Goal: Task Accomplishment & Management: Manage account settings

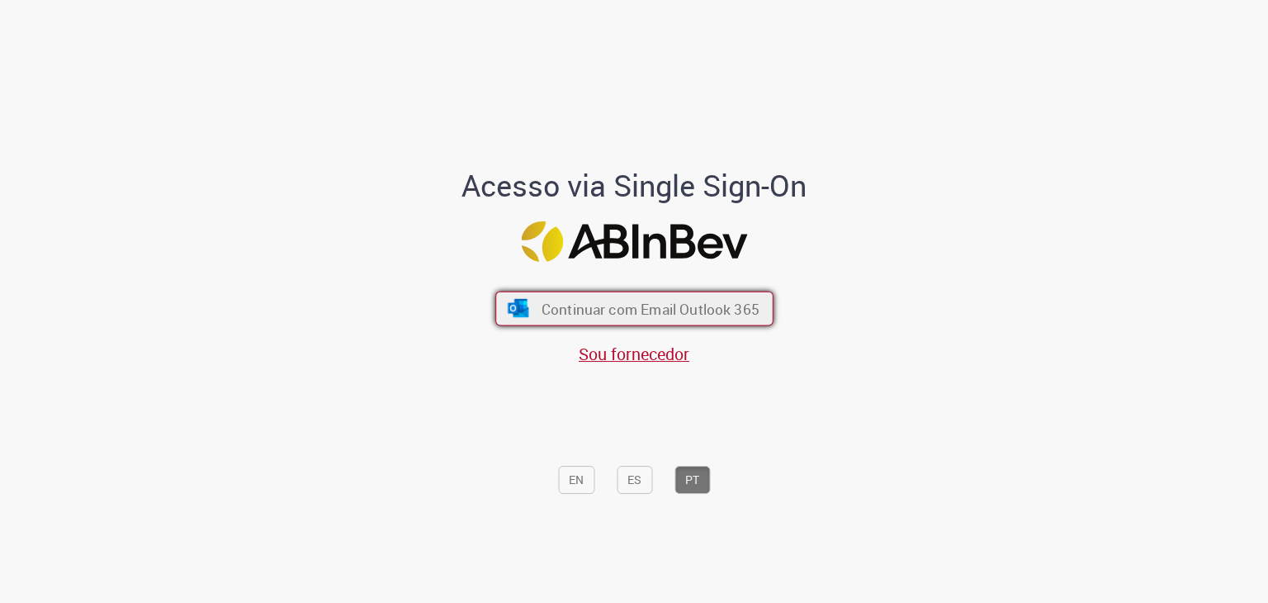
drag, startPoint x: 0, startPoint y: 0, endPoint x: 606, endPoint y: 299, distance: 675.6
click at [606, 299] on span "Continuar com Email Outlook 365" at bounding box center [650, 308] width 218 height 19
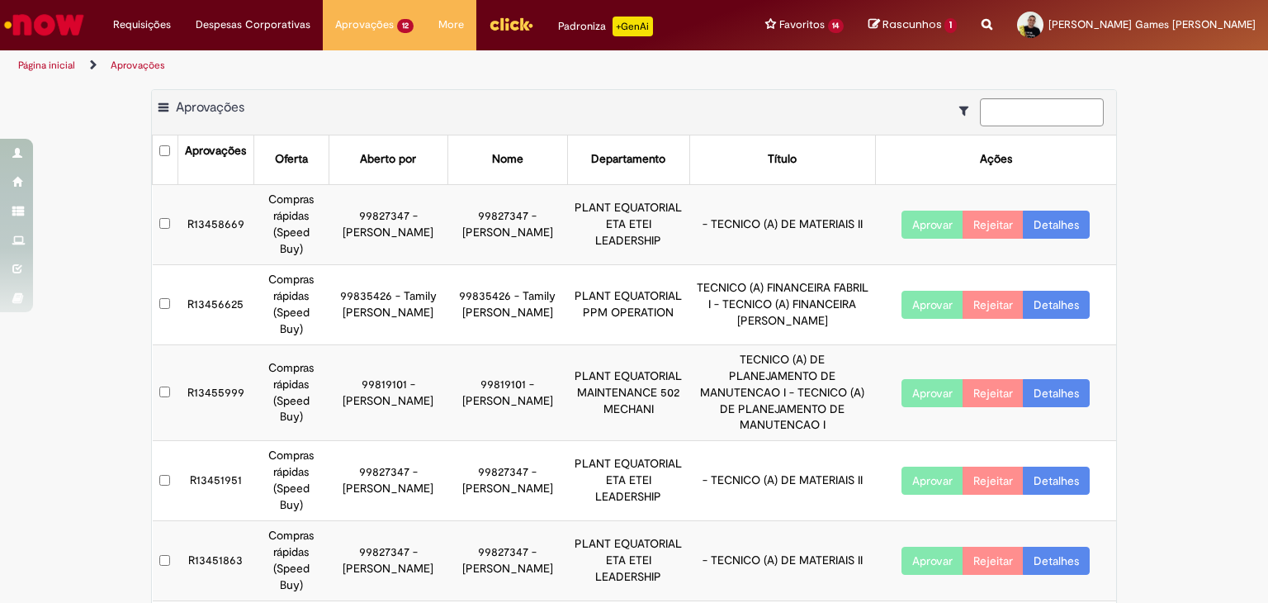
click at [1060, 228] on link "Detalhes" at bounding box center [1056, 225] width 67 height 28
click at [1048, 225] on link "Detalhes" at bounding box center [1056, 225] width 67 height 28
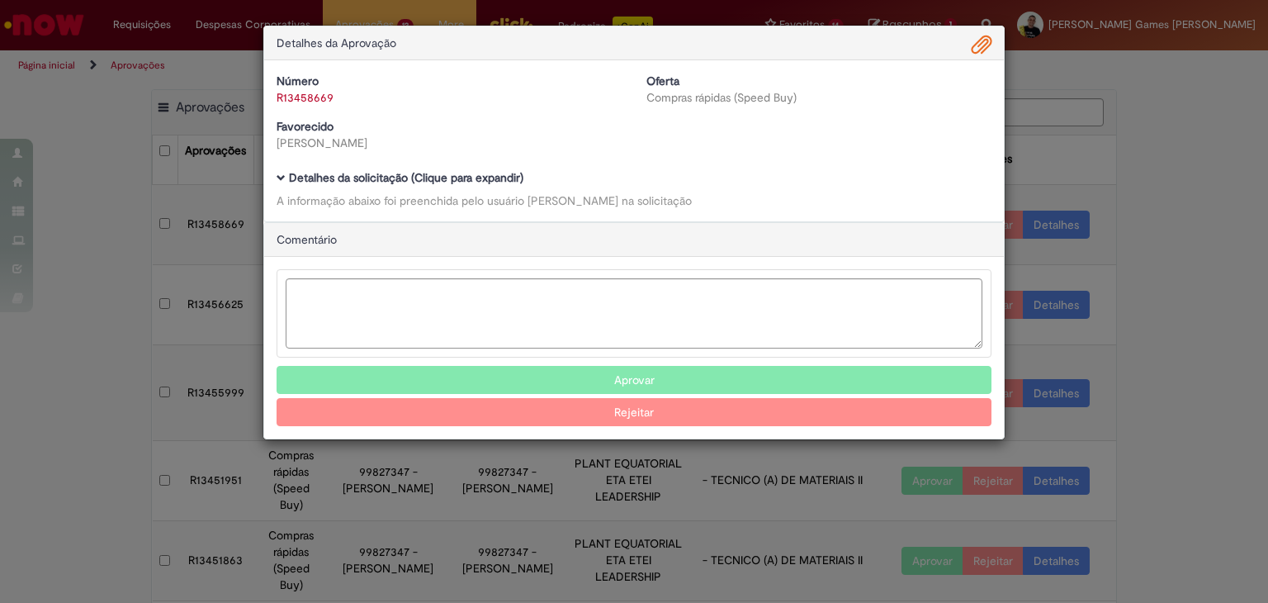
click at [983, 45] on span "Ambev Approval Modal" at bounding box center [982, 45] width 20 height 28
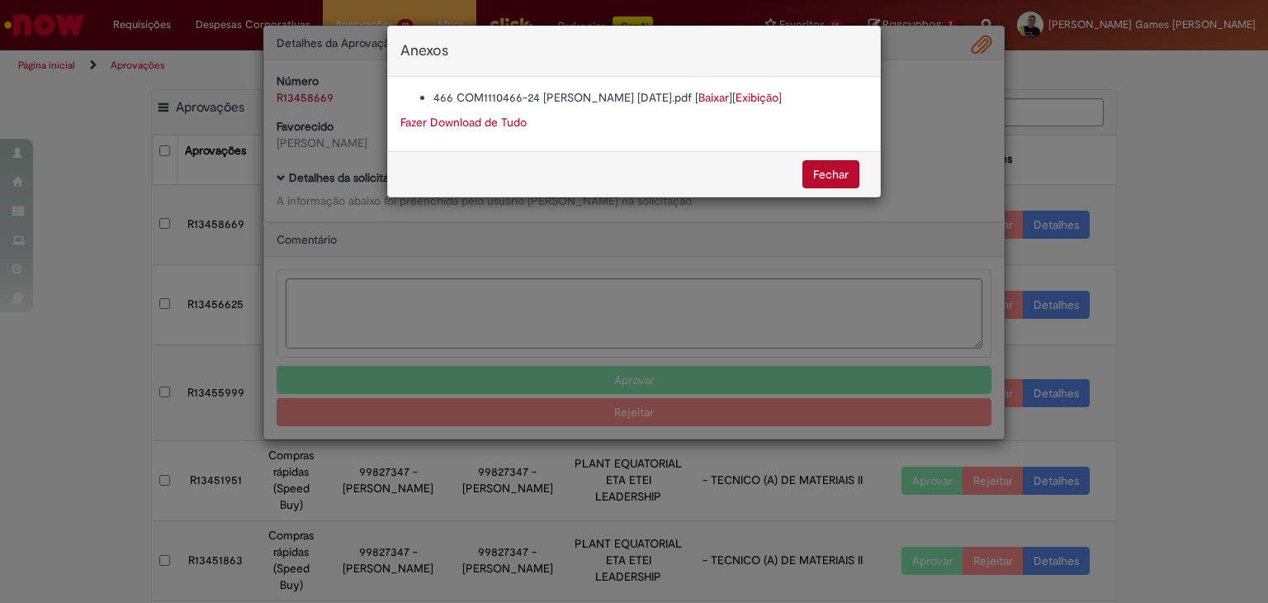
click at [729, 97] on link "Baixar" at bounding box center [713, 97] width 31 height 15
click at [835, 166] on button "Fechar" at bounding box center [830, 174] width 57 height 28
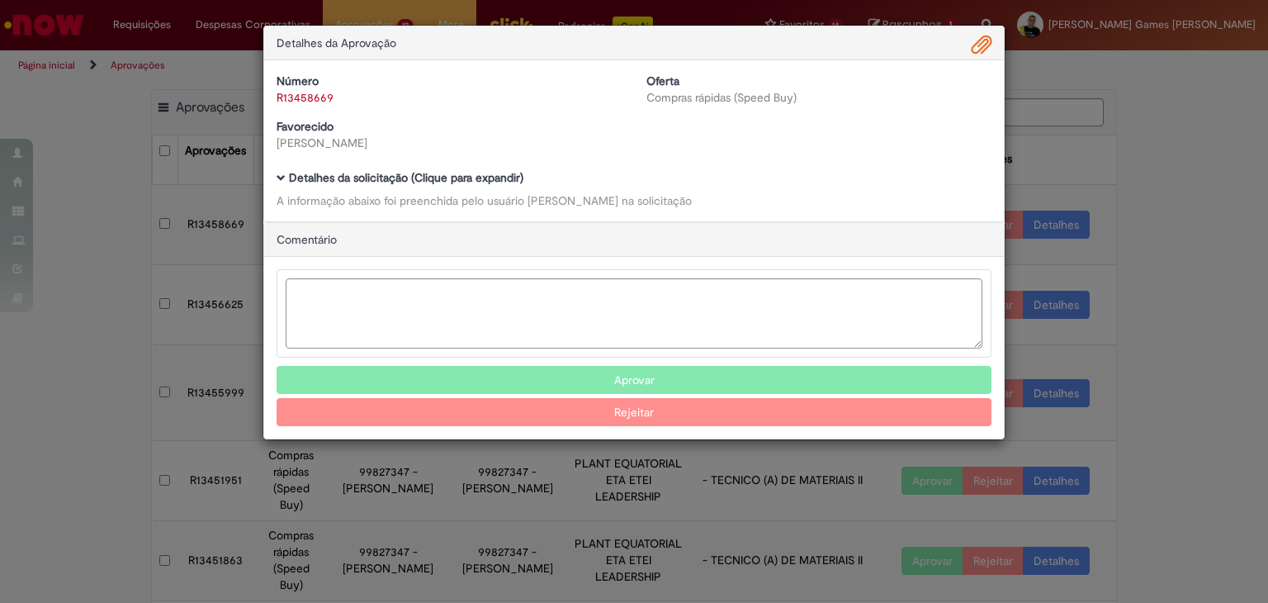
click at [671, 377] on button "Aprovar" at bounding box center [634, 380] width 715 height 28
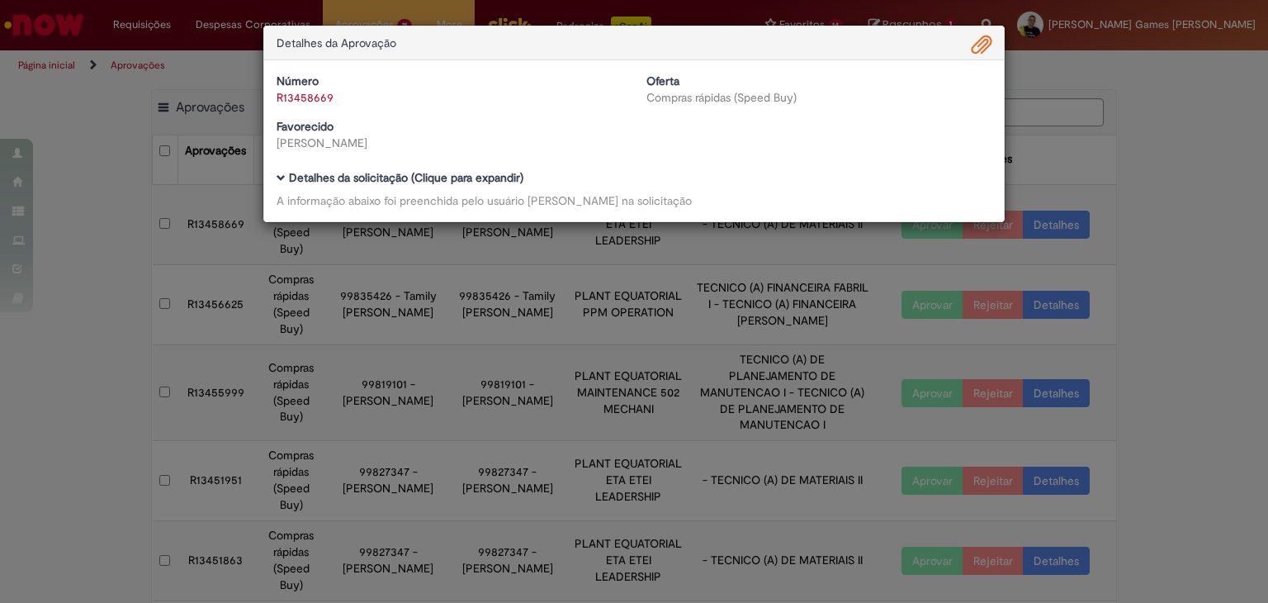
click at [1180, 92] on div "Detalhes da Aprovação Número R13458669 Oferta Compras rápidas (Speed Buy) Favor…" at bounding box center [634, 301] width 1268 height 603
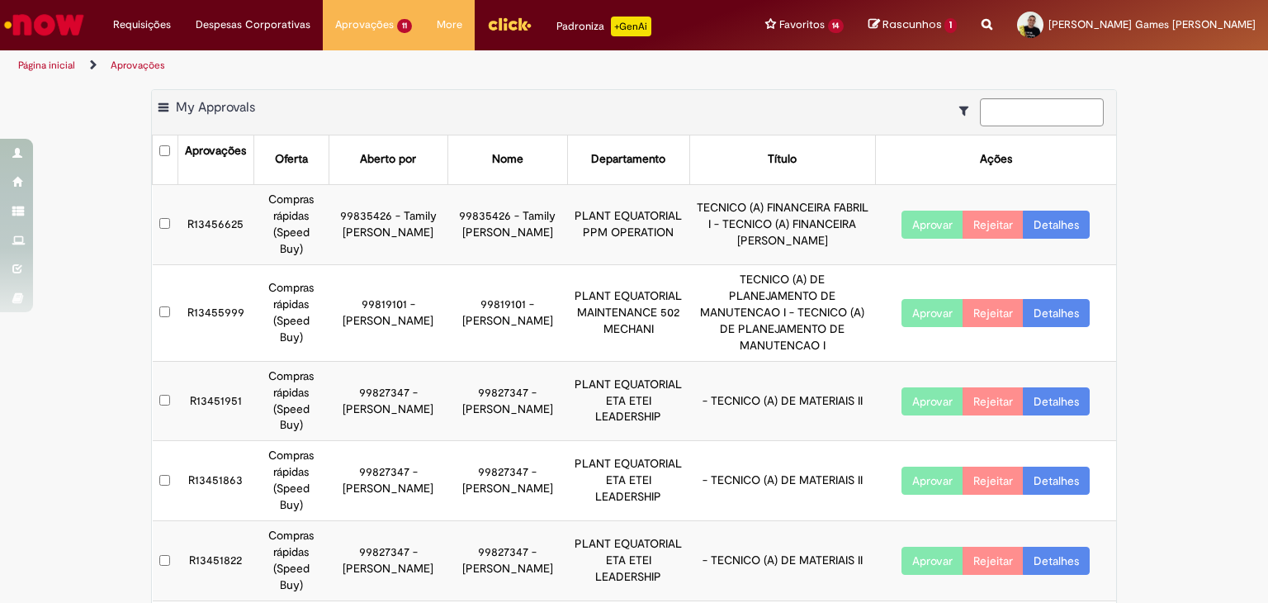
click at [1053, 387] on link "Detalhes" at bounding box center [1056, 401] width 67 height 28
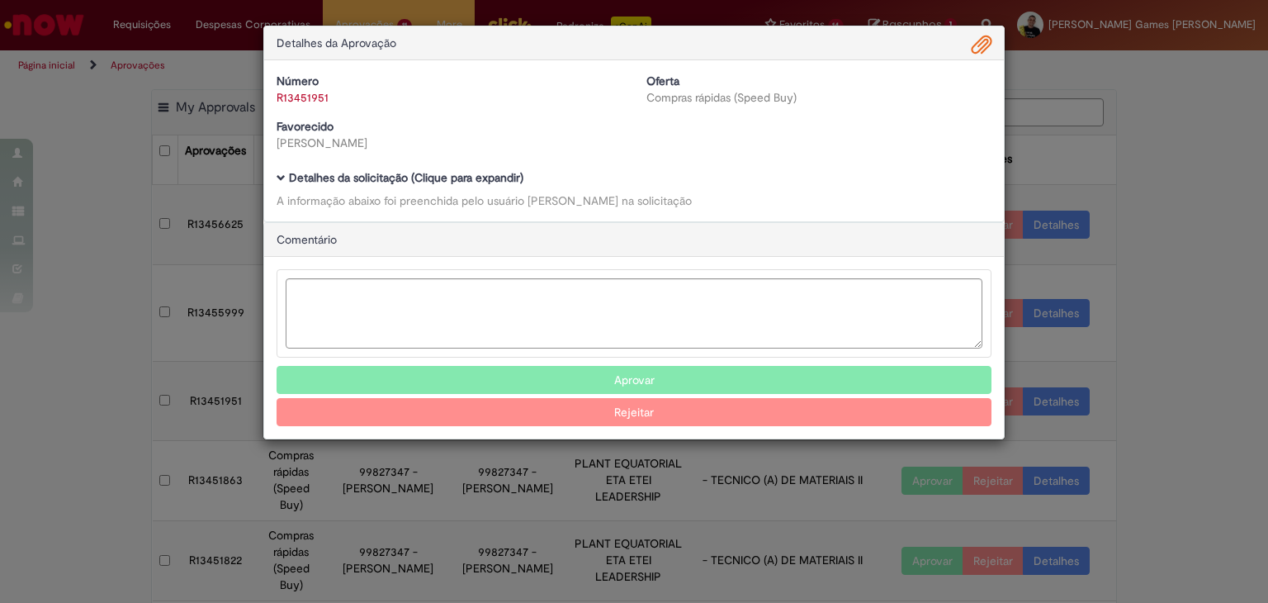
click at [1053, 358] on body "Detalhes da Aprovação Número R13451951 Oferta Compras rápidas (Speed Buy) Favor…" at bounding box center [634, 301] width 1268 height 603
click at [972, 49] on span "Ambev Approval Modal" at bounding box center [982, 45] width 20 height 28
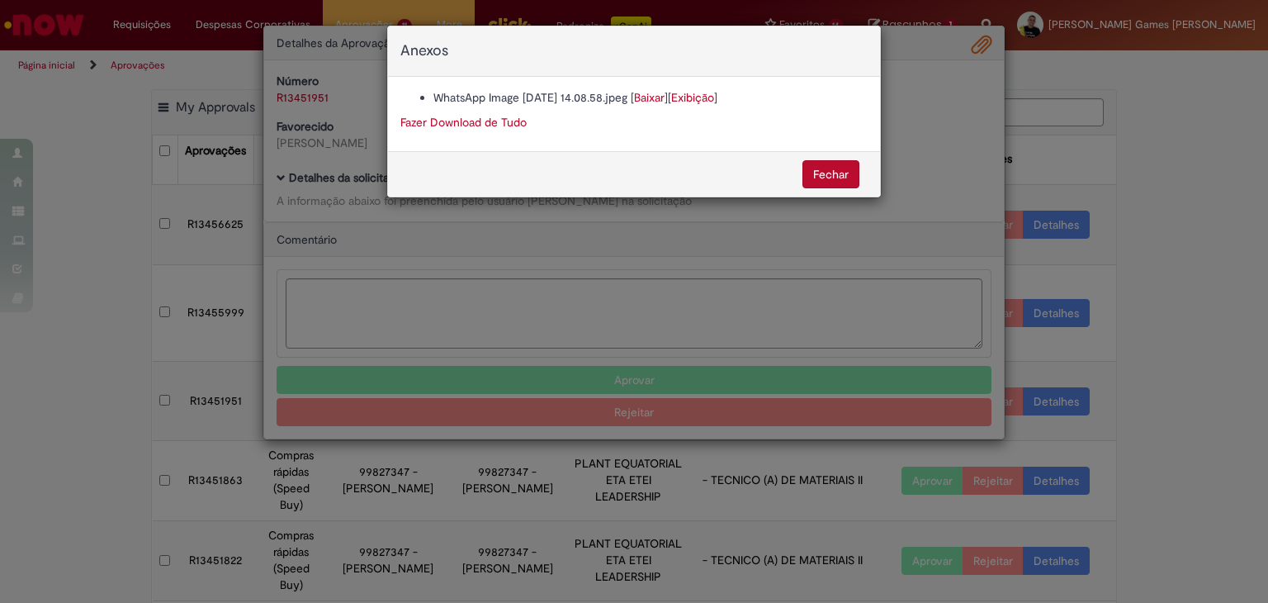
click at [665, 103] on link "Baixar" at bounding box center [649, 97] width 31 height 15
click at [832, 168] on button "Fechar" at bounding box center [830, 174] width 57 height 28
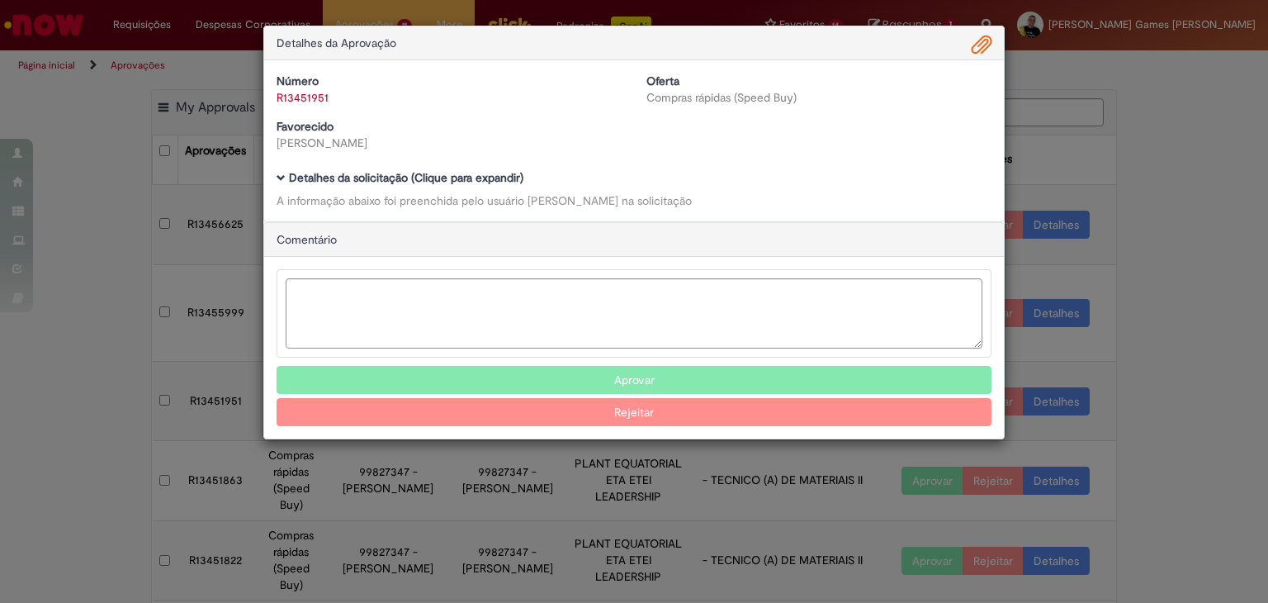
click at [1128, 136] on div "Detalhes da Aprovação Número R13451951 Oferta Compras rápidas (Speed Buy) Favor…" at bounding box center [634, 301] width 1268 height 603
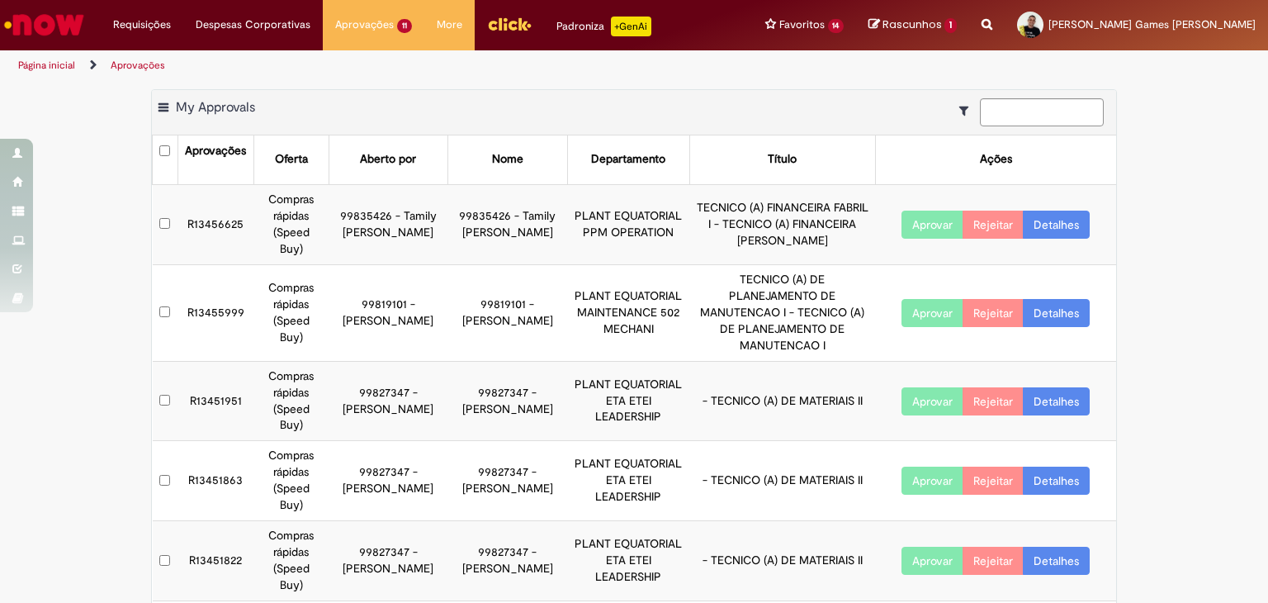
click at [1054, 387] on link "Detalhes" at bounding box center [1056, 401] width 67 height 28
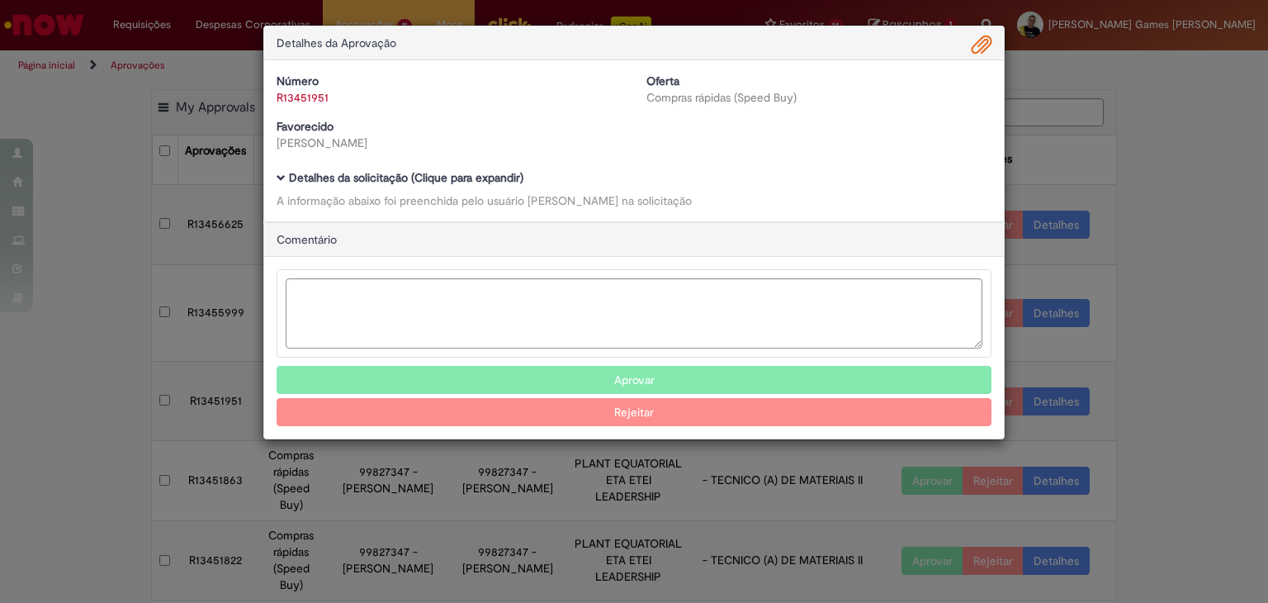
click at [979, 60] on div "Número R13451951 Oferta Compras rápidas (Speed Buy) Favorecido [PERSON_NAME] Ba…" at bounding box center [634, 140] width 740 height 161
click at [981, 49] on span "Ambev Approval Modal" at bounding box center [982, 45] width 20 height 28
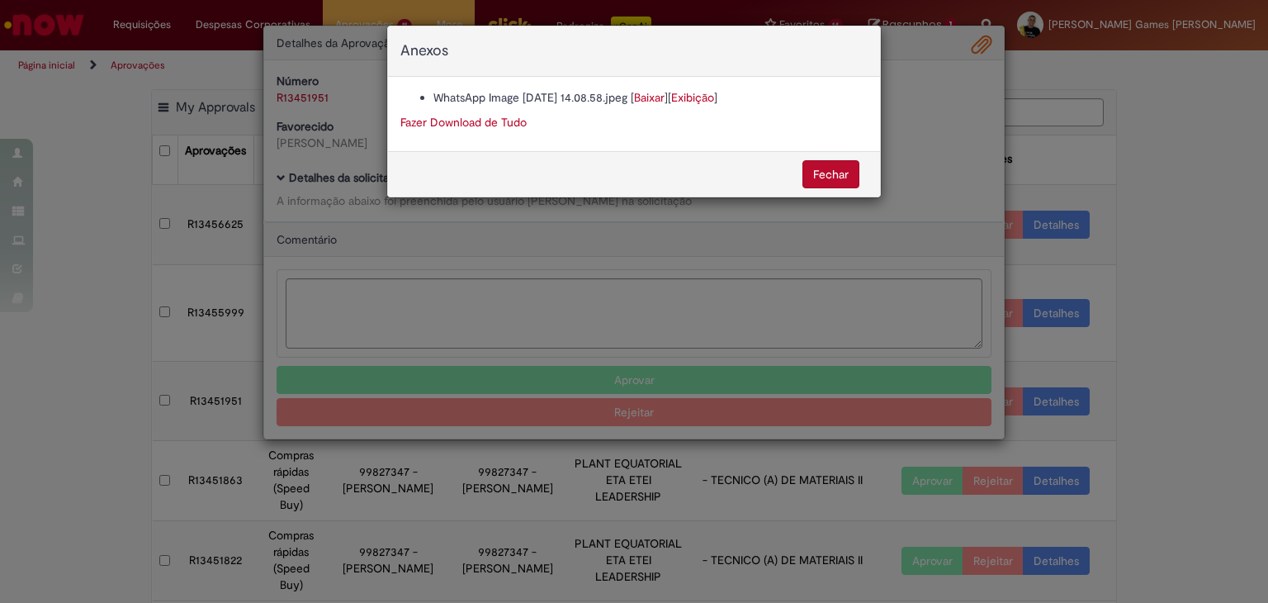
click at [665, 102] on link "Baixar" at bounding box center [649, 97] width 31 height 15
click at [828, 166] on button "Fechar" at bounding box center [830, 174] width 57 height 28
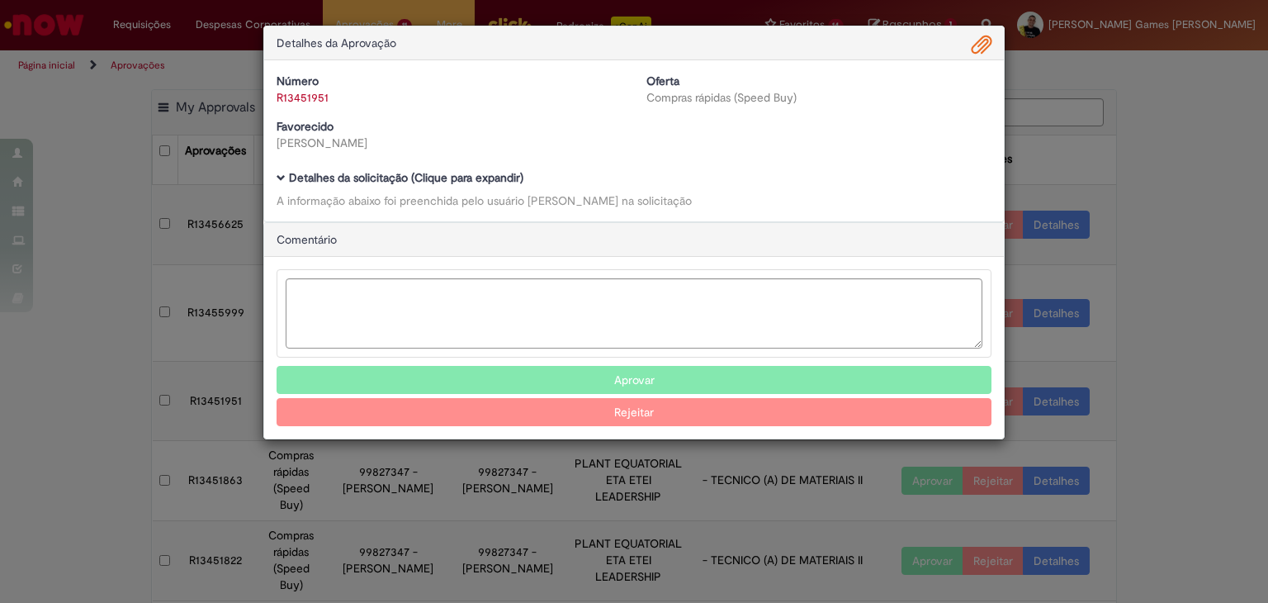
click at [1171, 260] on div "Detalhes da Aprovação Número R13451951 Oferta Compras rápidas (Speed Buy) Favor…" at bounding box center [634, 301] width 1268 height 603
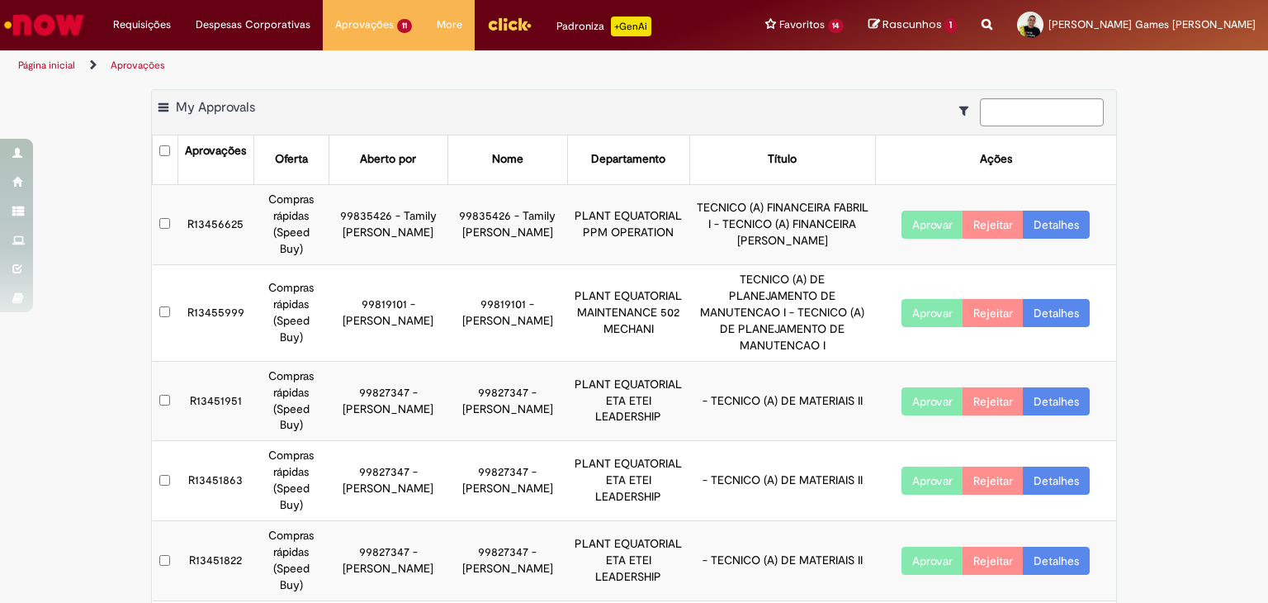
click at [1050, 466] on link "Detalhes" at bounding box center [1056, 480] width 67 height 28
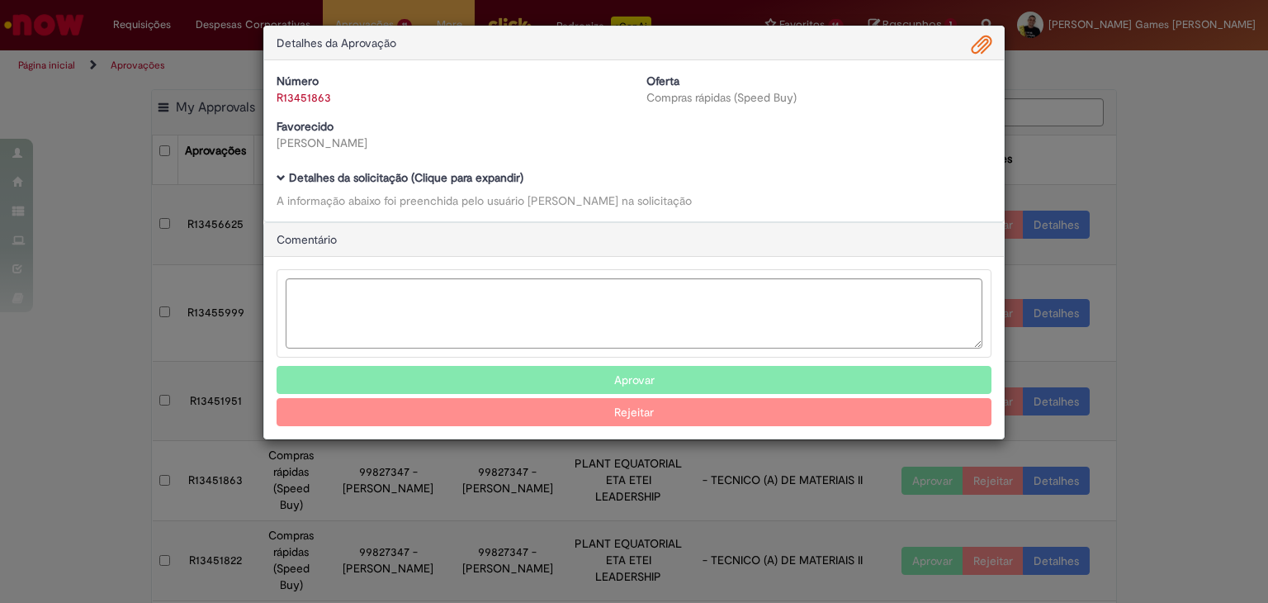
click at [989, 46] on span "Ambev Approval Modal" at bounding box center [982, 45] width 20 height 28
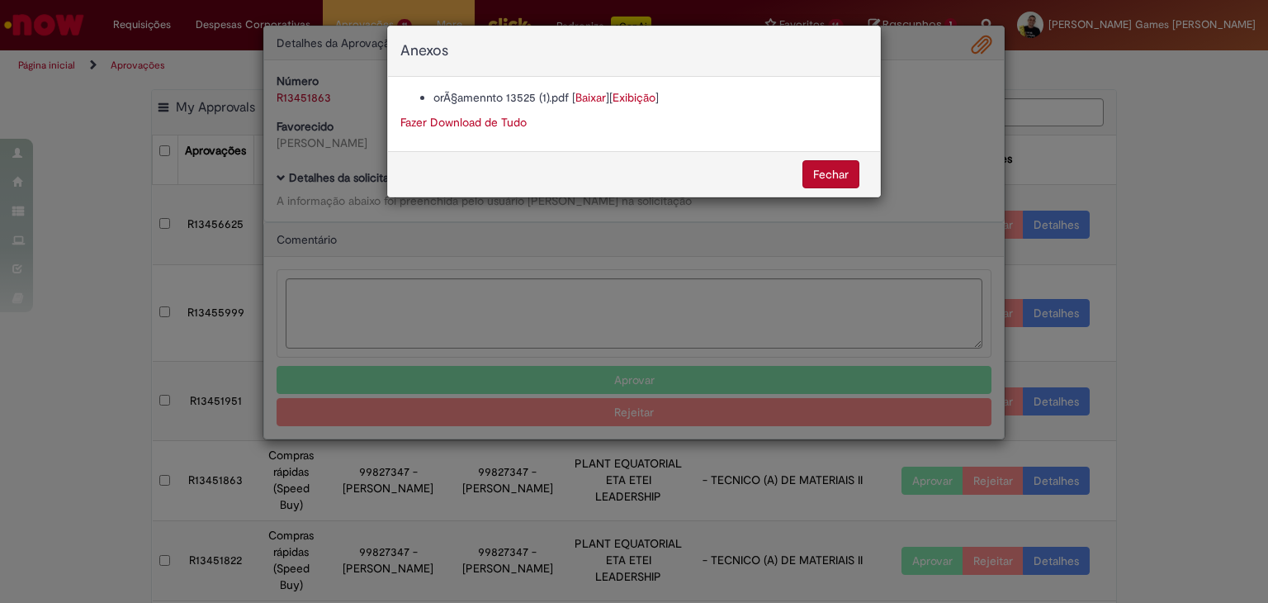
click at [980, 49] on div "Anexos orÃ§amennto 13525 (1).pdf [ Baixar ] [ Exibição ] Fazer Download de Tud…" at bounding box center [634, 301] width 1268 height 603
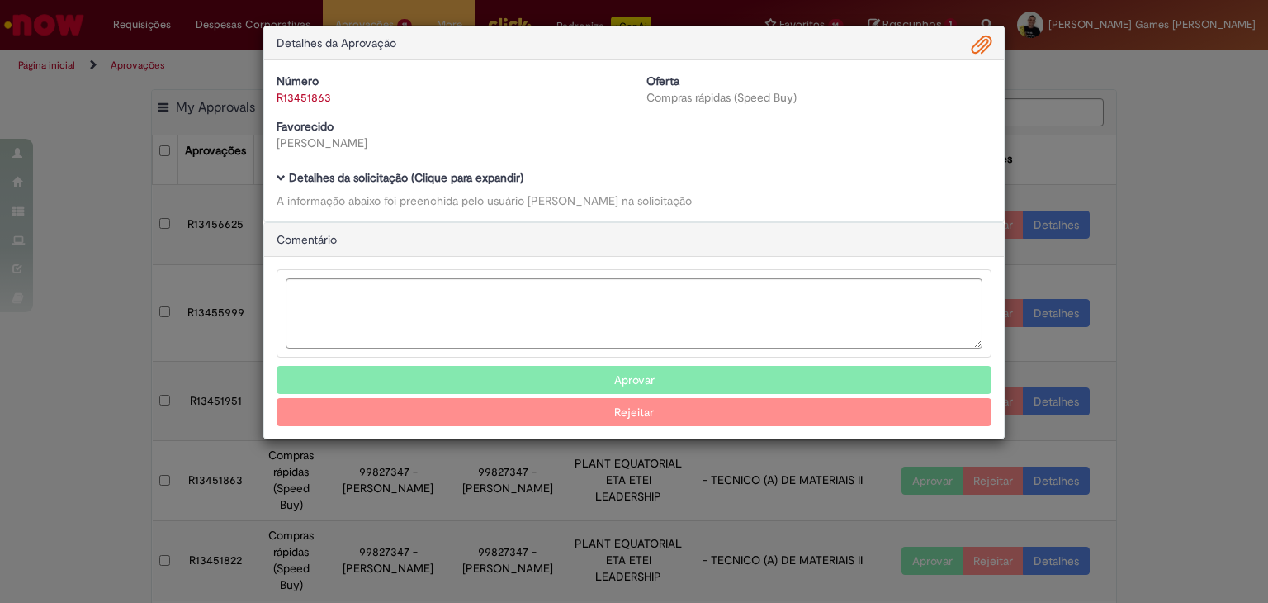
click at [976, 38] on span "Ambev Approval Modal" at bounding box center [982, 45] width 20 height 28
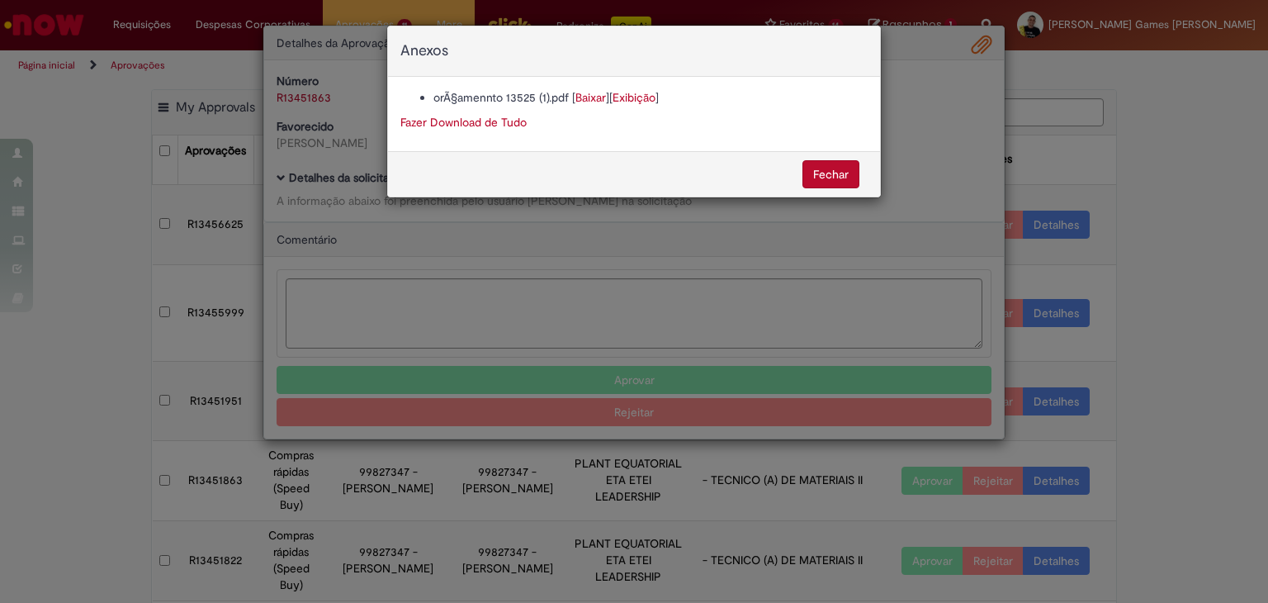
click at [578, 97] on link "Baixar" at bounding box center [590, 97] width 31 height 15
click at [837, 158] on div "Fechar" at bounding box center [634, 173] width 492 height 45
click at [842, 169] on button "Fechar" at bounding box center [830, 174] width 57 height 28
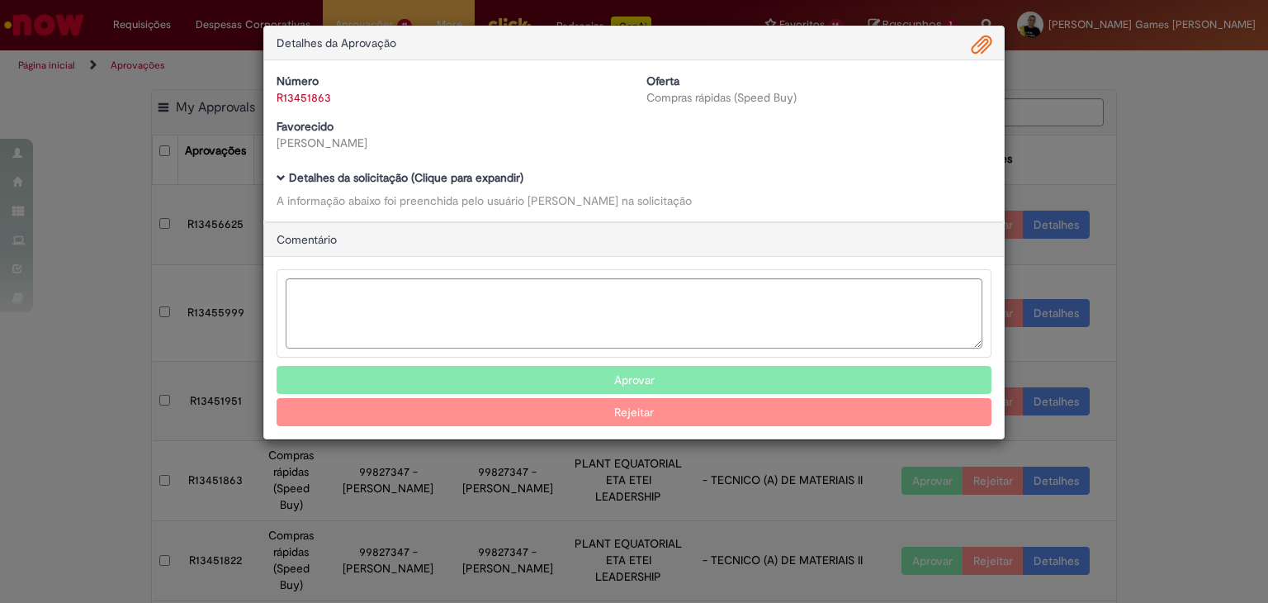
click at [658, 370] on button "Aprovar" at bounding box center [634, 380] width 715 height 28
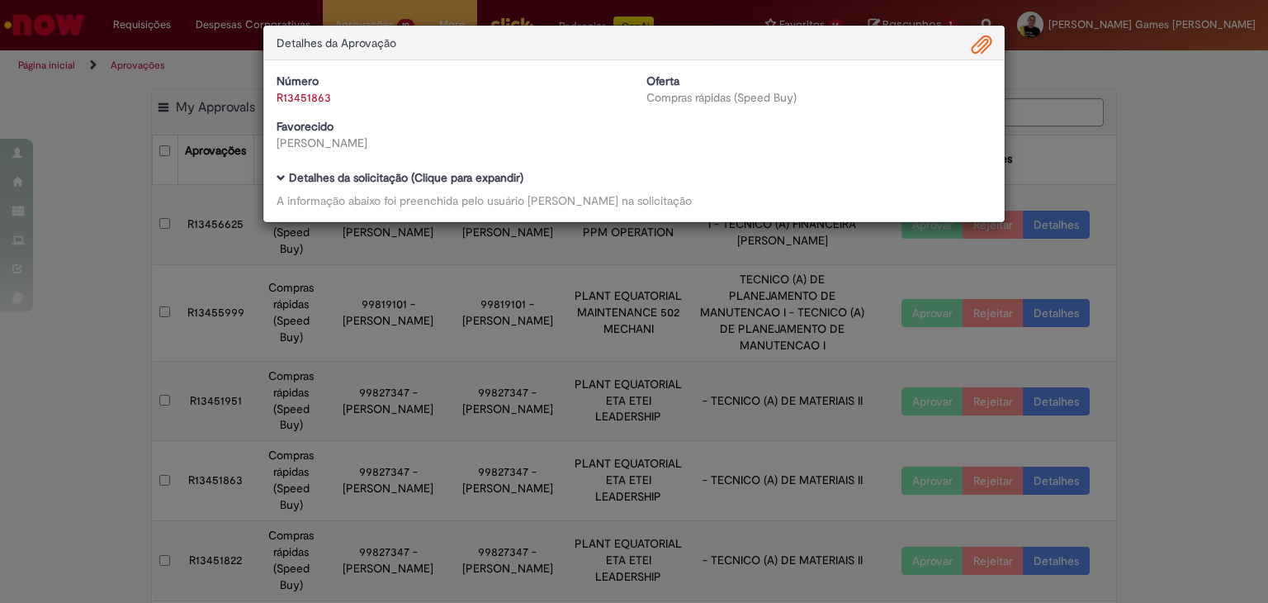
click at [1159, 214] on div "Detalhes da Aprovação Número R13451863 Oferta Compras rápidas (Speed Buy) Favor…" at bounding box center [634, 301] width 1268 height 603
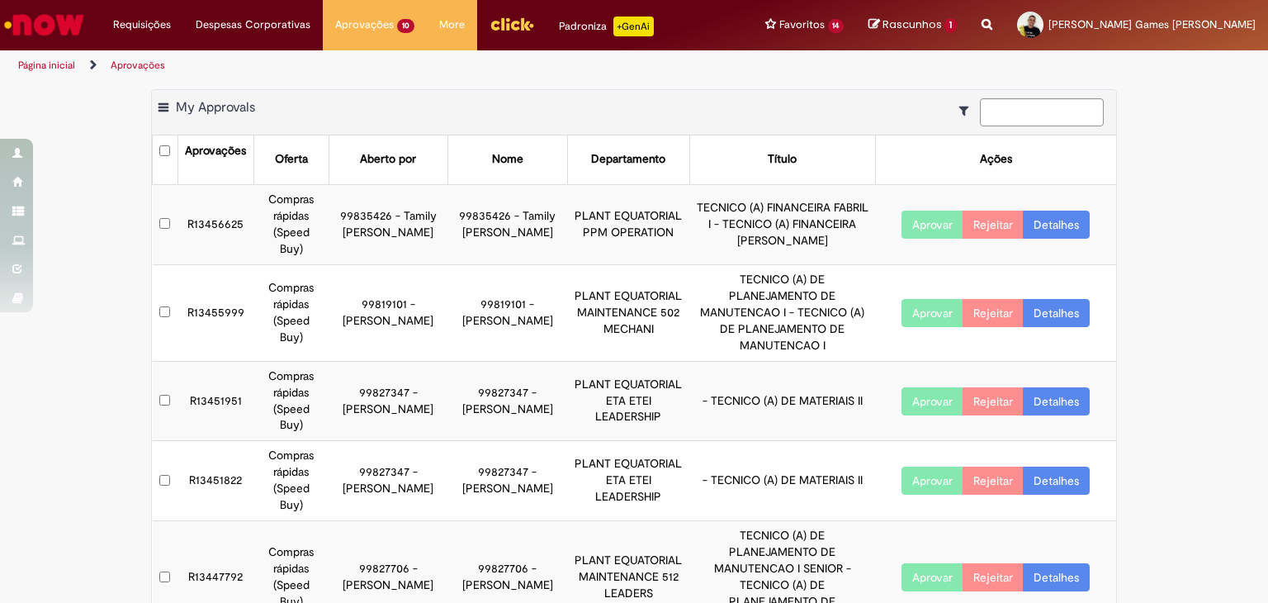
click at [1081, 466] on link "Detalhes" at bounding box center [1056, 480] width 67 height 28
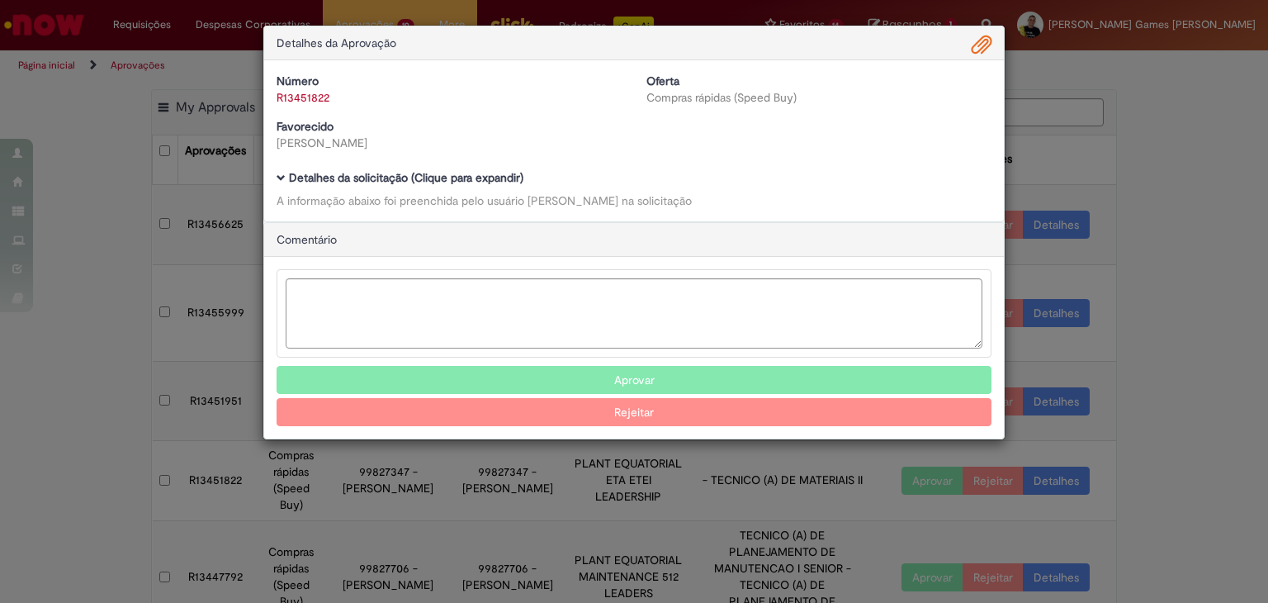
click at [977, 51] on span "Ambev Approval Modal" at bounding box center [982, 45] width 20 height 28
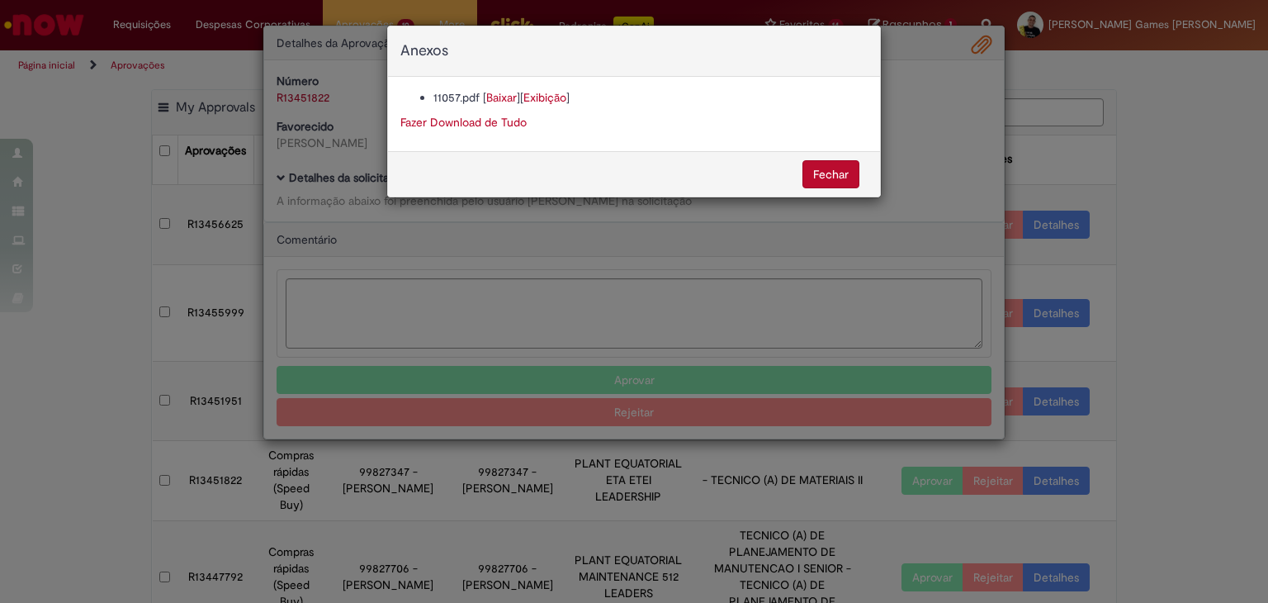
click at [499, 102] on link "Baixar" at bounding box center [501, 97] width 31 height 15
click at [835, 168] on button "Fechar" at bounding box center [830, 174] width 57 height 28
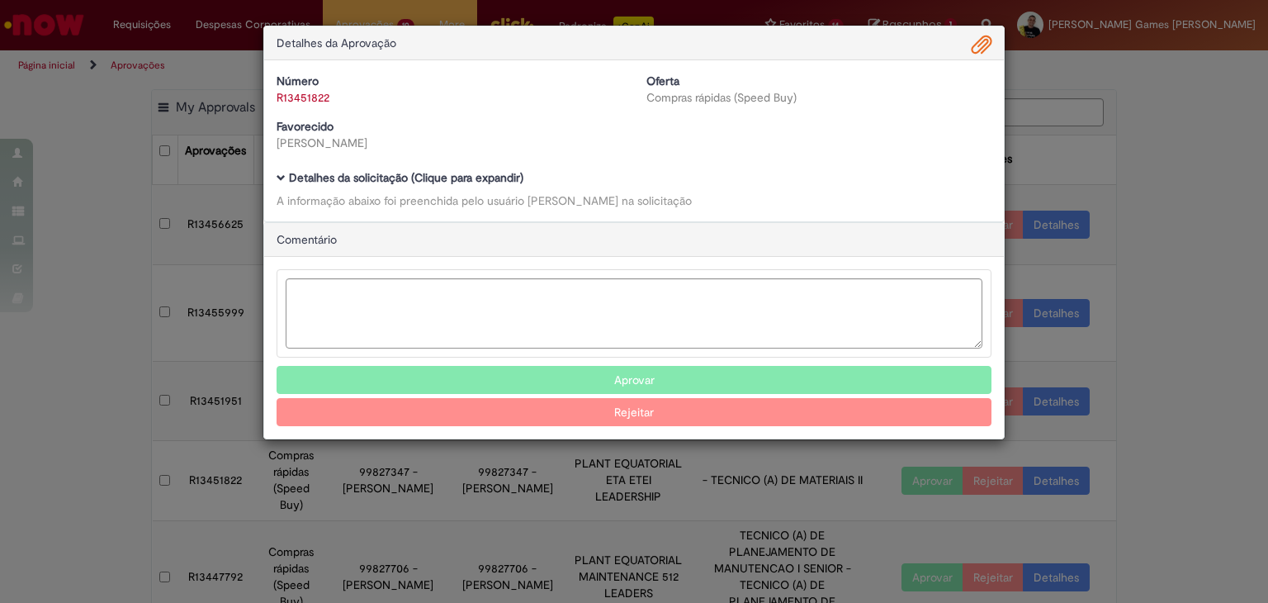
click at [570, 368] on button "Aprovar" at bounding box center [634, 380] width 715 height 28
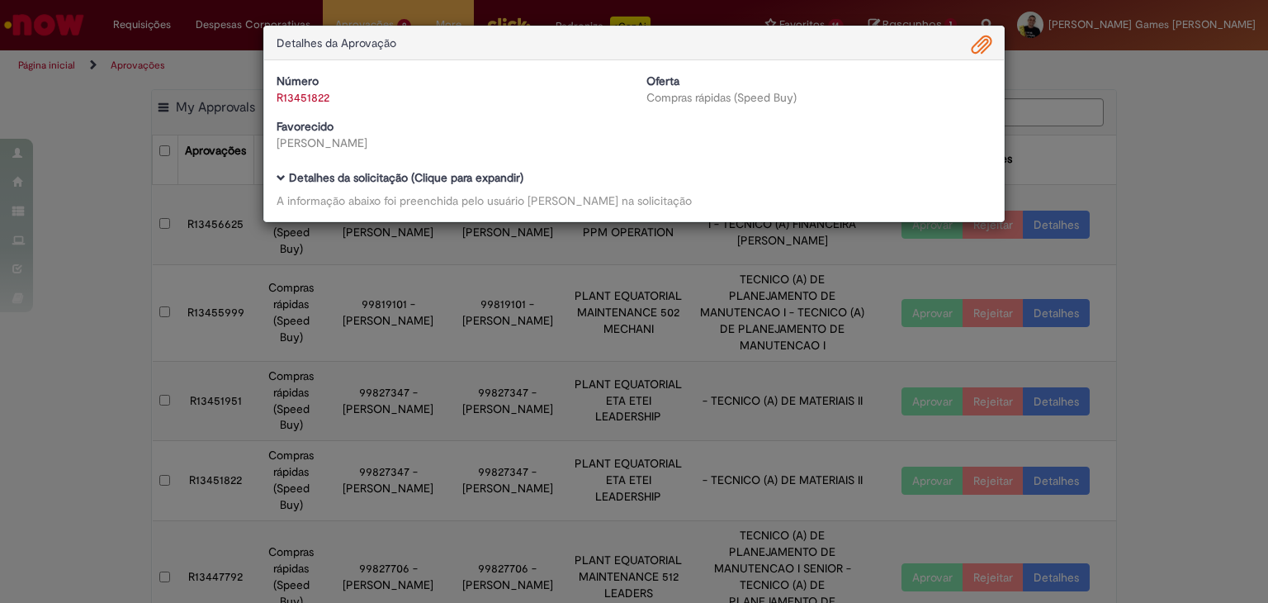
click at [1170, 183] on div "Detalhes da Aprovação Número R13451822 Oferta Compras rápidas (Speed Buy) Favor…" at bounding box center [634, 301] width 1268 height 603
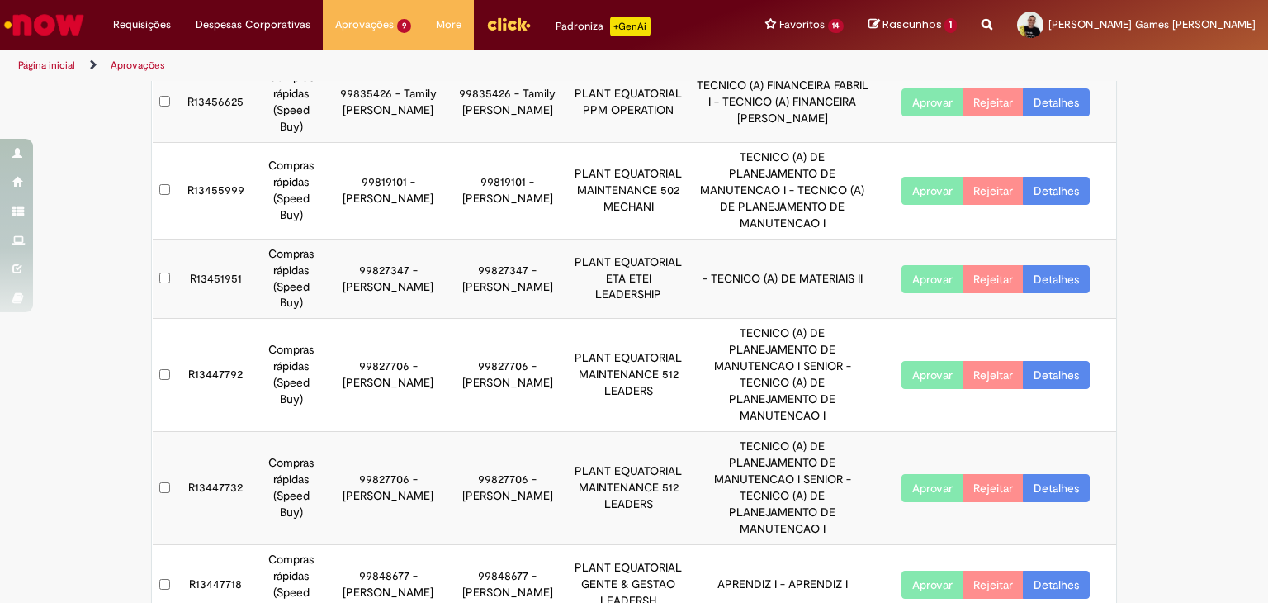
scroll to position [164, 0]
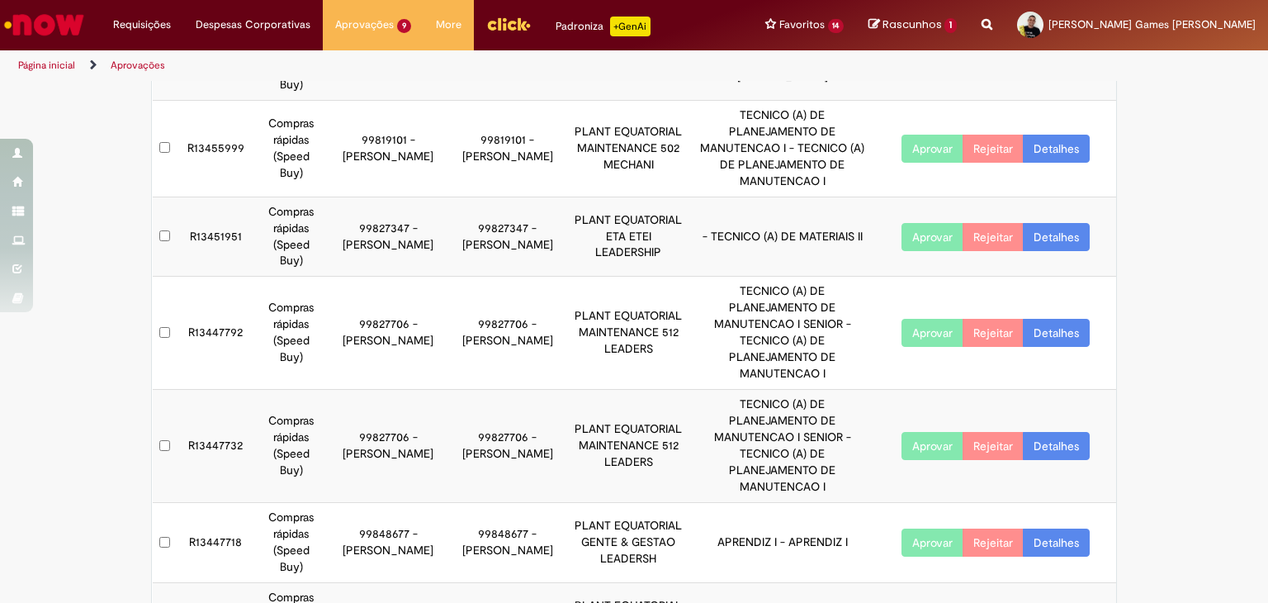
click at [1055, 319] on link "Detalhes" at bounding box center [1056, 333] width 67 height 28
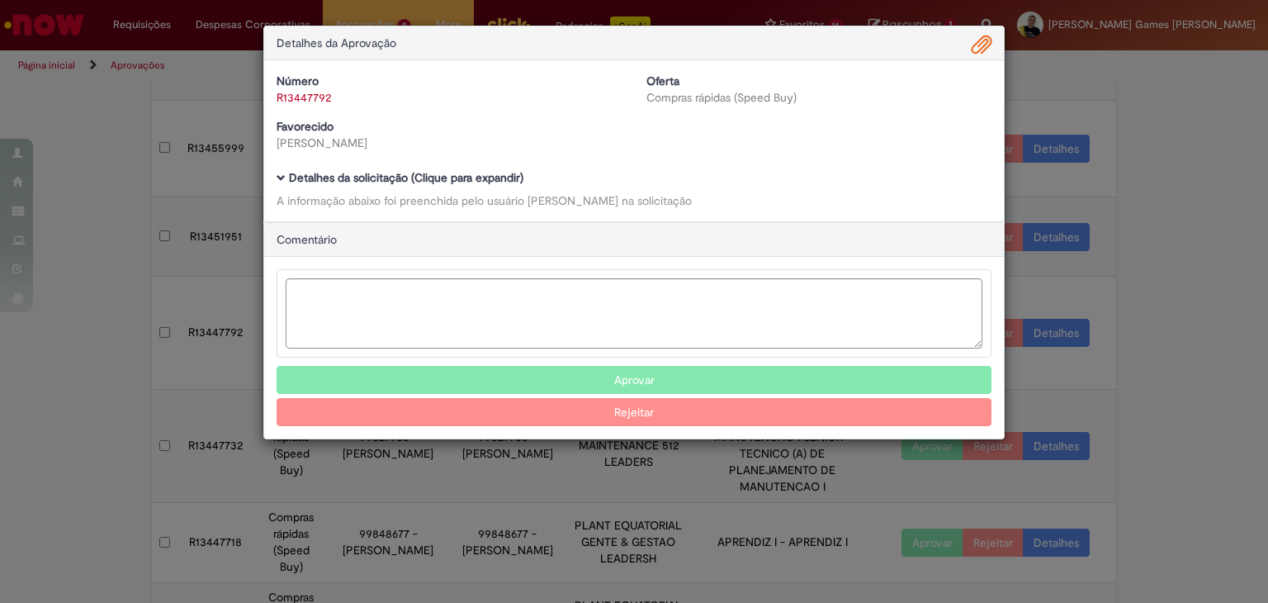
click at [974, 50] on span "Ambev Approval Modal" at bounding box center [982, 45] width 20 height 28
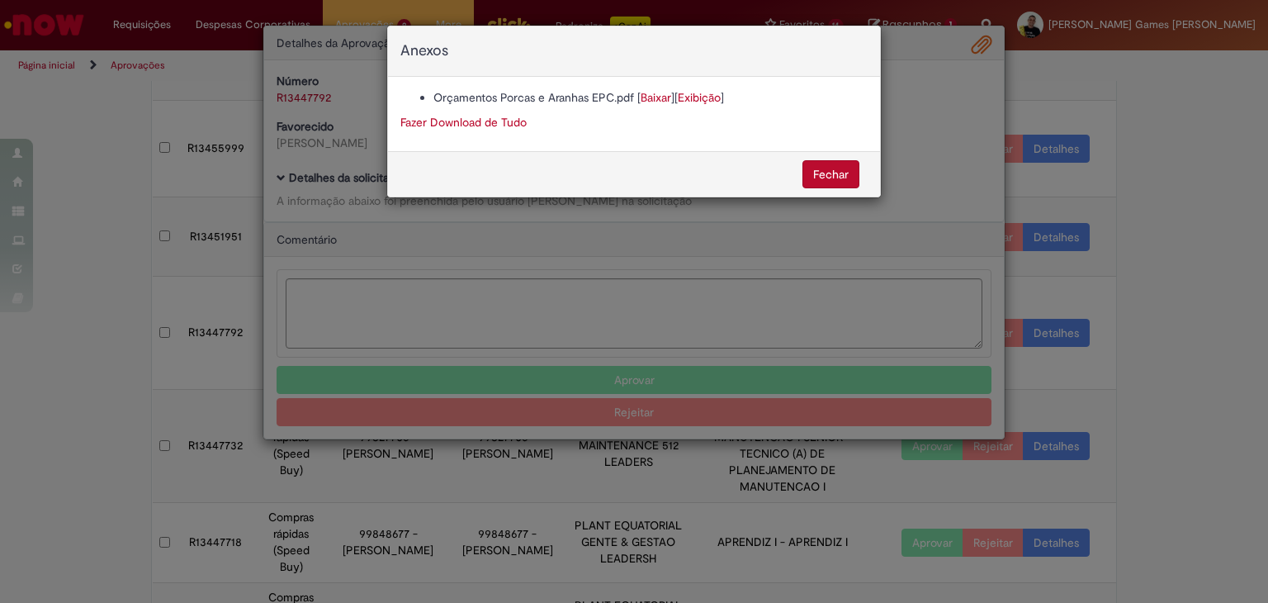
click at [662, 103] on link "Baixar" at bounding box center [656, 97] width 31 height 15
click at [849, 179] on button "Fechar" at bounding box center [830, 174] width 57 height 28
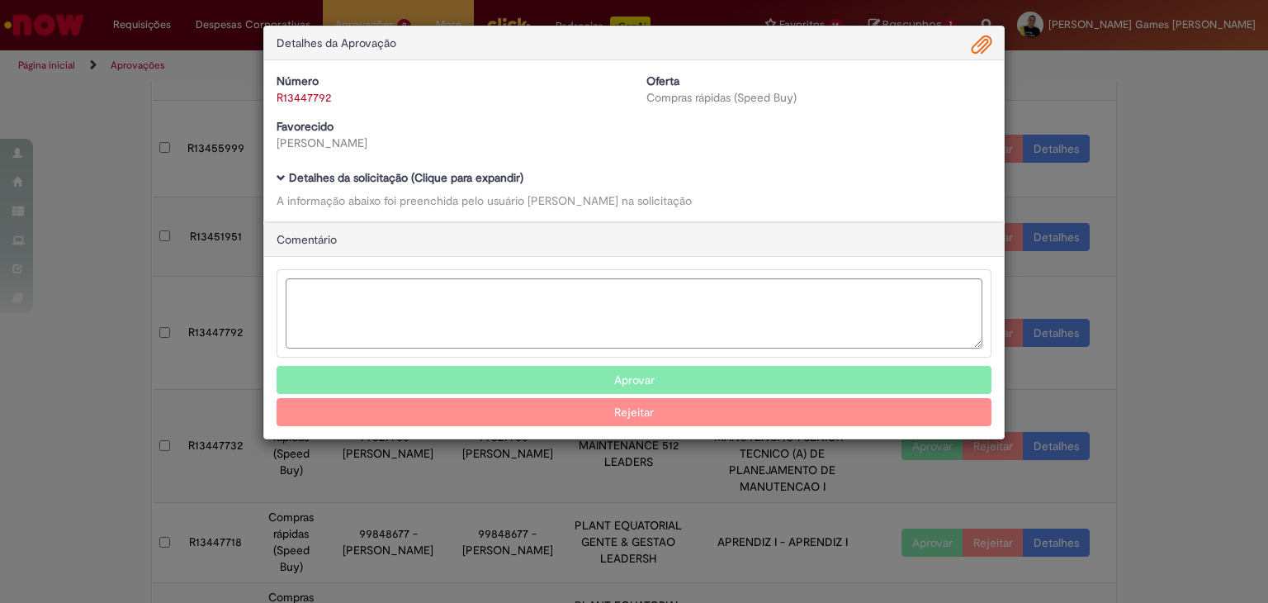
click at [635, 380] on button "Aprovar" at bounding box center [634, 380] width 715 height 28
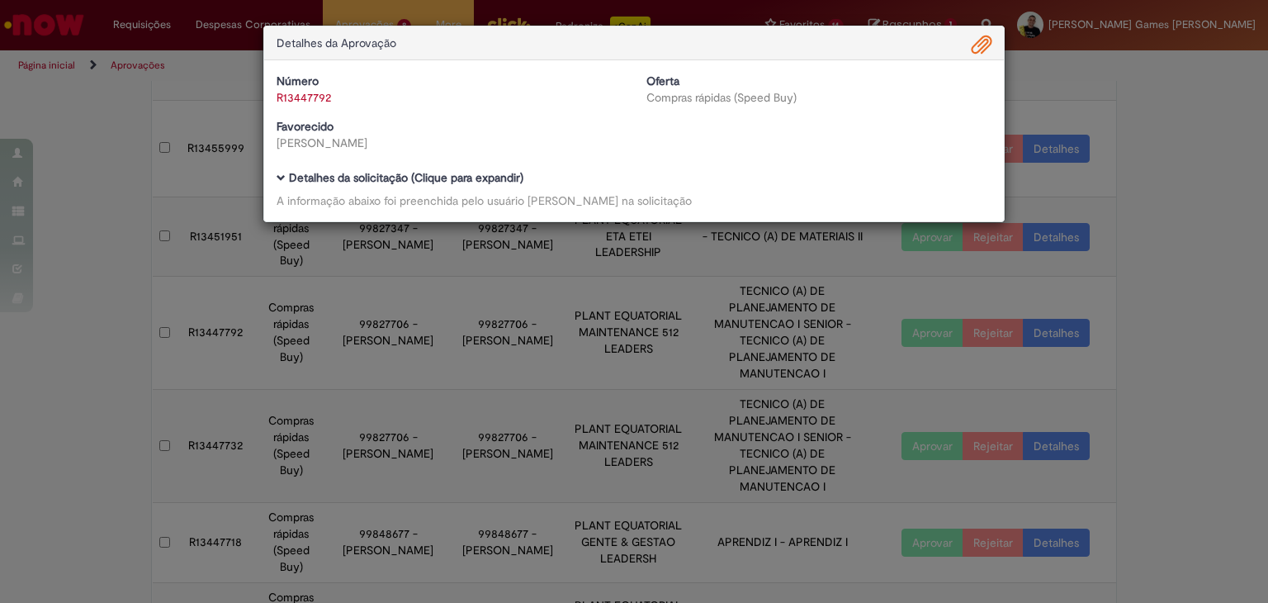
click at [1180, 268] on div "Detalhes da Aprovação Número R13447792 Oferta Compras rápidas (Speed Buy) Favor…" at bounding box center [634, 301] width 1268 height 603
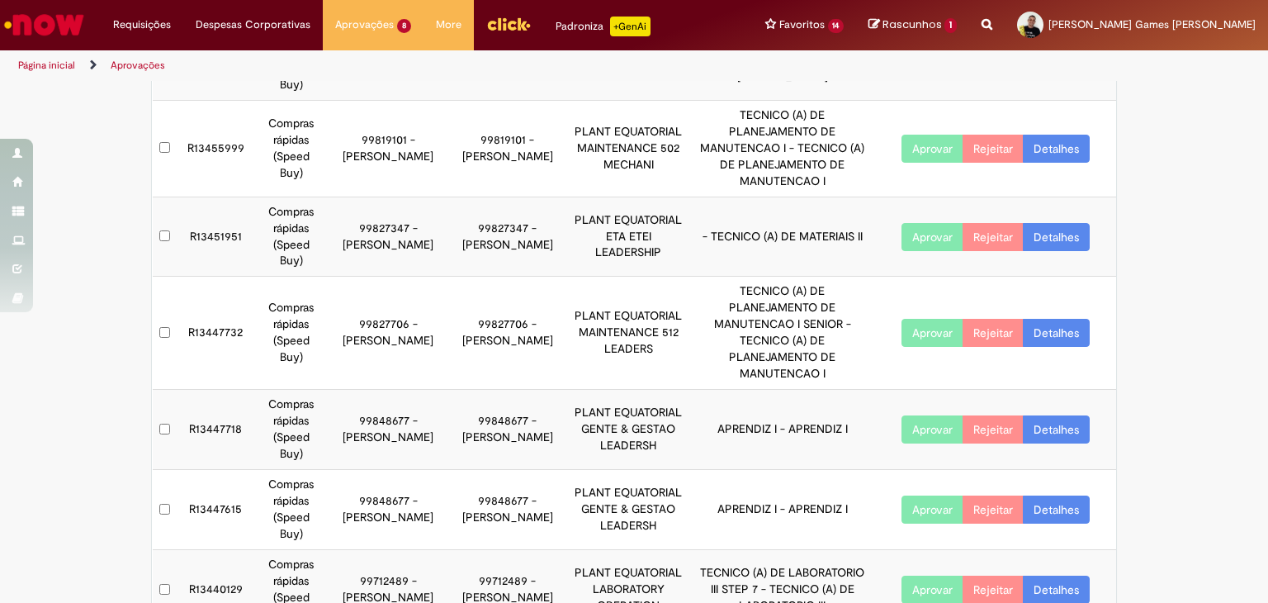
click at [1043, 319] on link "Detalhes" at bounding box center [1056, 333] width 67 height 28
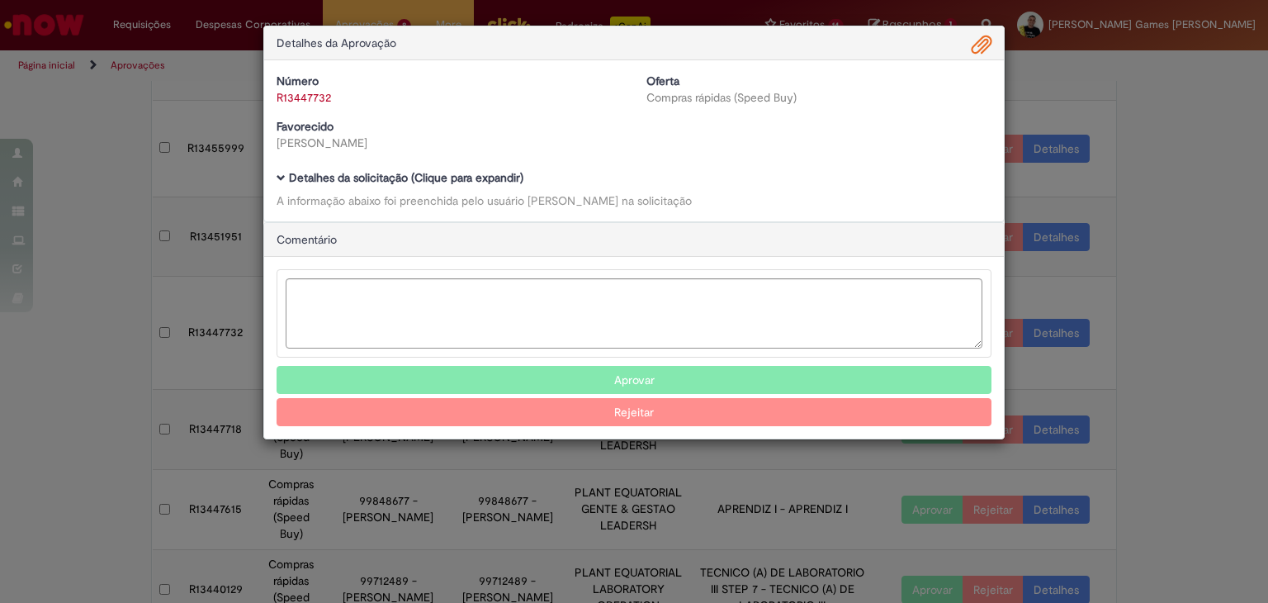
click at [981, 40] on span "Ambev Approval Modal" at bounding box center [982, 45] width 20 height 28
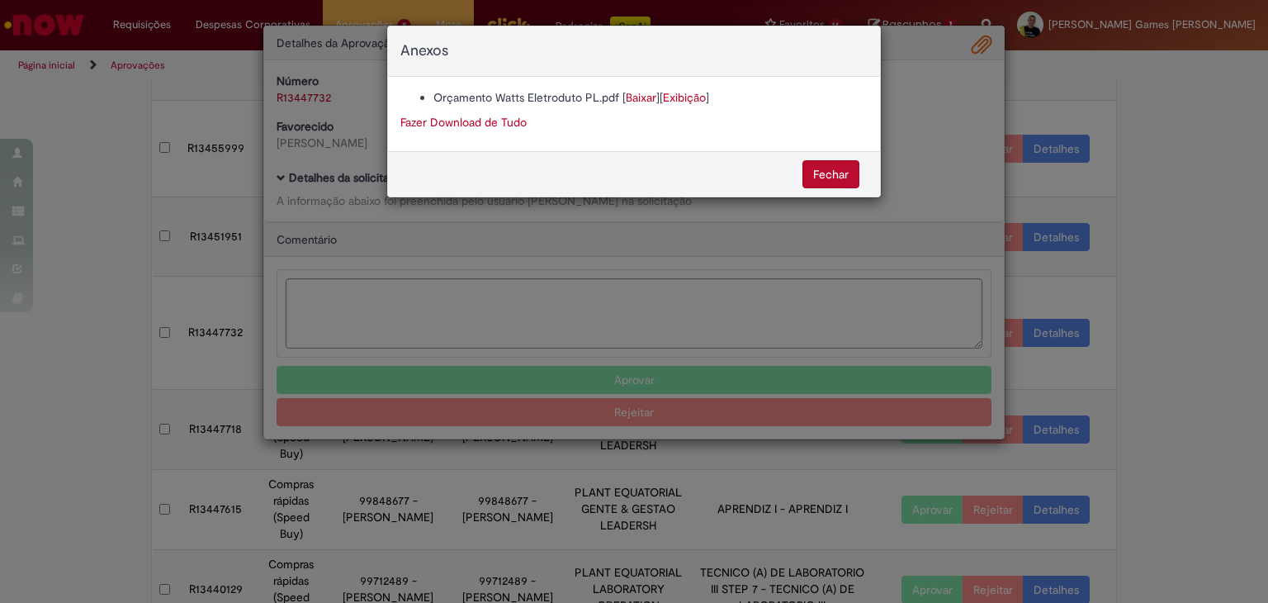
click at [637, 99] on link "Baixar" at bounding box center [641, 97] width 31 height 15
click at [832, 178] on button "Fechar" at bounding box center [830, 174] width 57 height 28
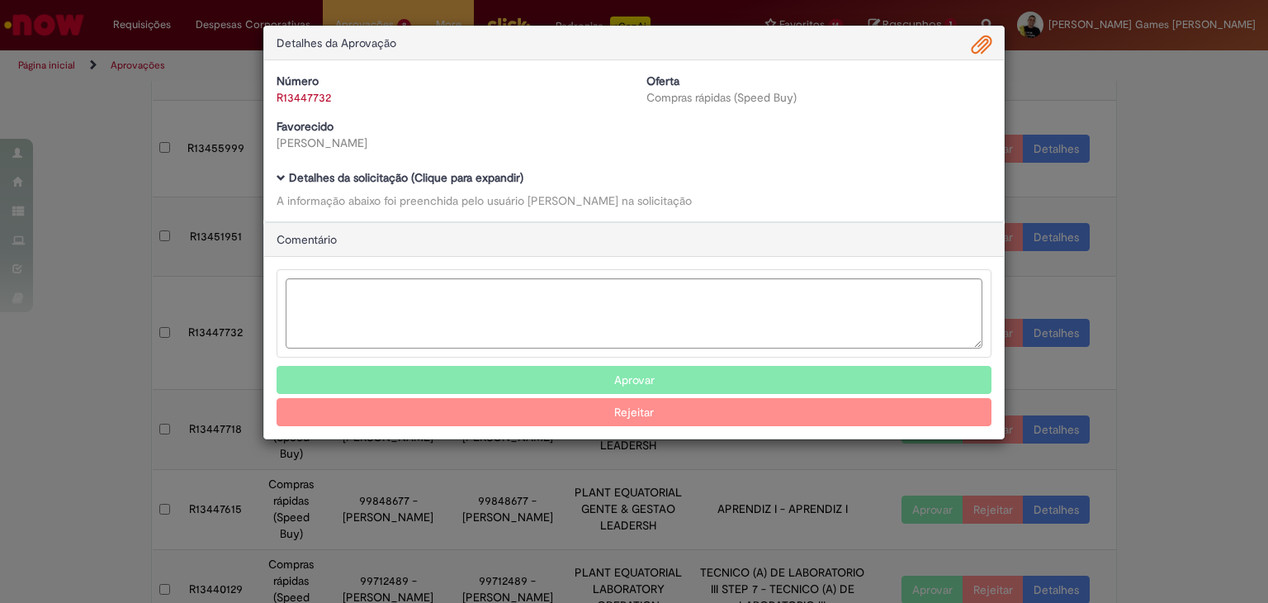
click at [651, 378] on button "Aprovar" at bounding box center [634, 380] width 715 height 28
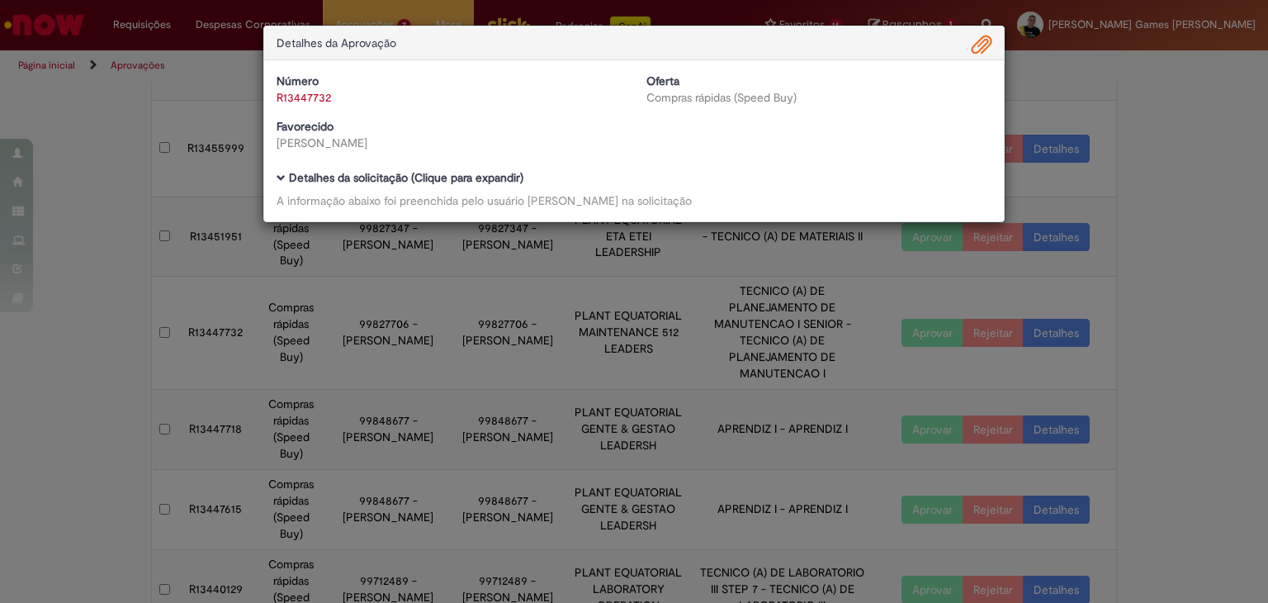
click at [1133, 105] on div "Detalhes da Aprovação Número R13447732 Oferta Compras rápidas (Speed Buy) Favor…" at bounding box center [634, 301] width 1268 height 603
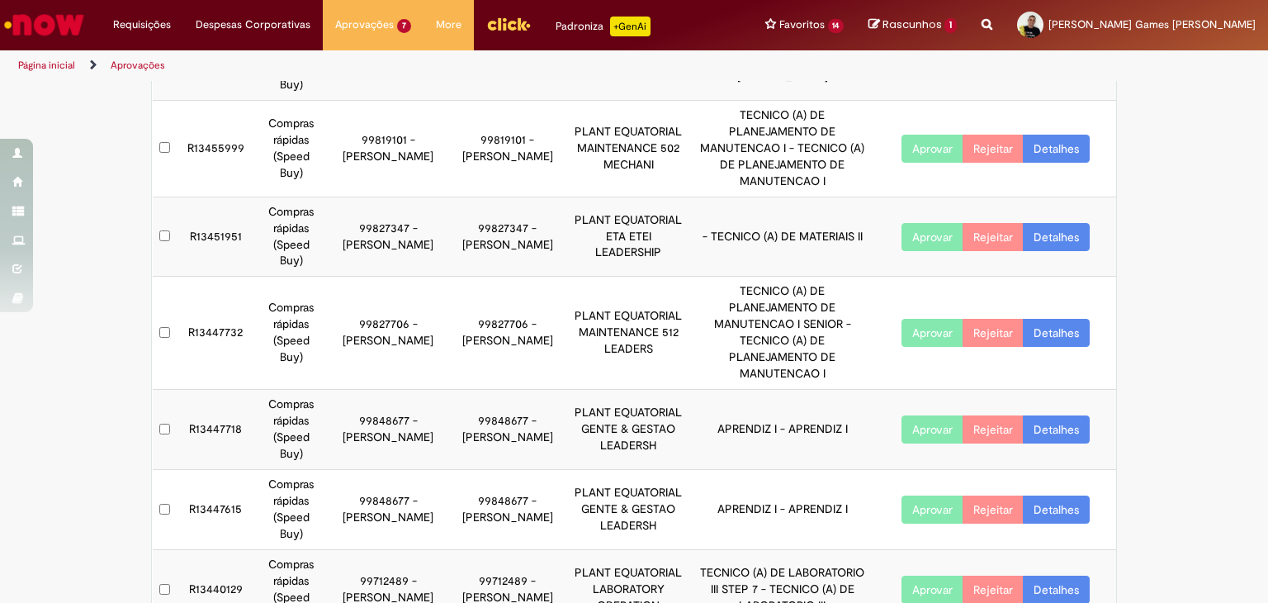
scroll to position [120, 0]
